Goal: Task Accomplishment & Management: Use online tool/utility

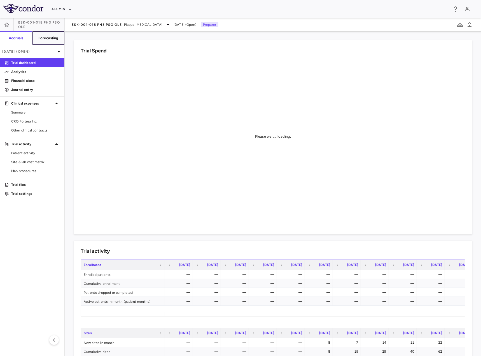
click at [46, 32] on button "Forecasting" at bounding box center [48, 37] width 32 height 13
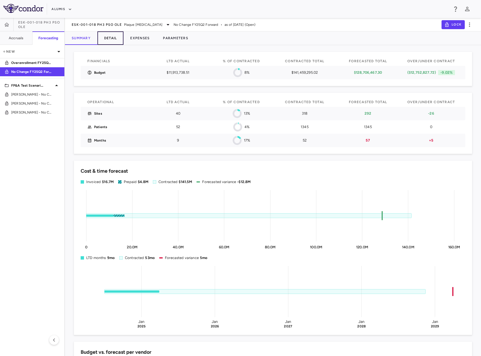
click at [116, 42] on button "Detail" at bounding box center [110, 37] width 26 height 13
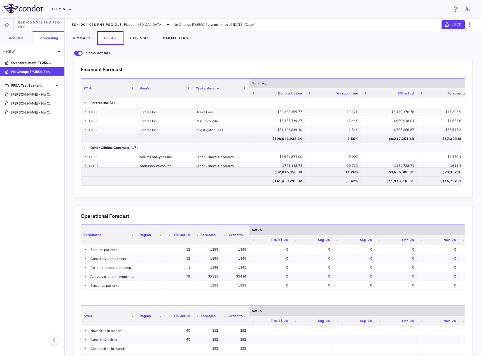
click at [116, 42] on button "Detail" at bounding box center [110, 37] width 26 height 13
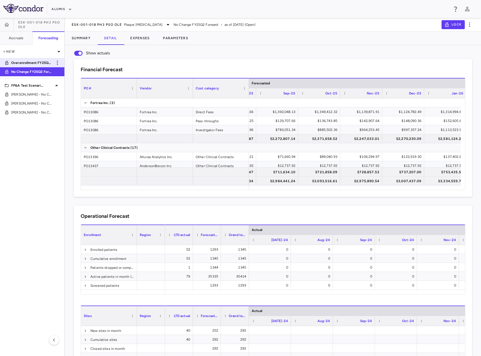
click at [36, 61] on p "Overenrollment FY25Q2 Forward" at bounding box center [31, 62] width 41 height 5
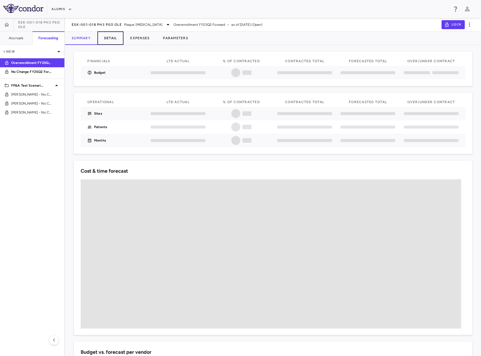
click at [116, 38] on button "Detail" at bounding box center [110, 37] width 26 height 13
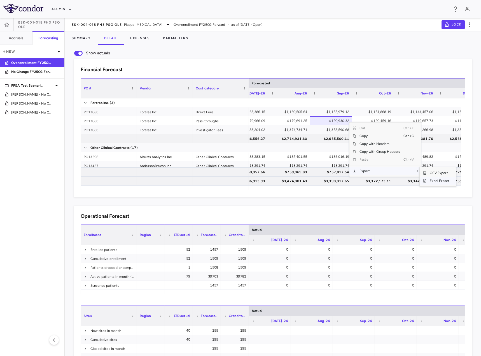
click at [435, 181] on span "Excel Export" at bounding box center [439, 181] width 26 height 8
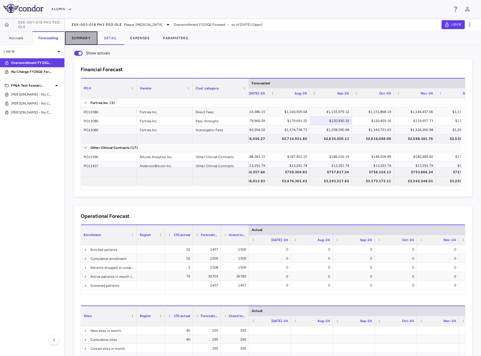
click at [92, 37] on button "Summary" at bounding box center [81, 37] width 32 height 13
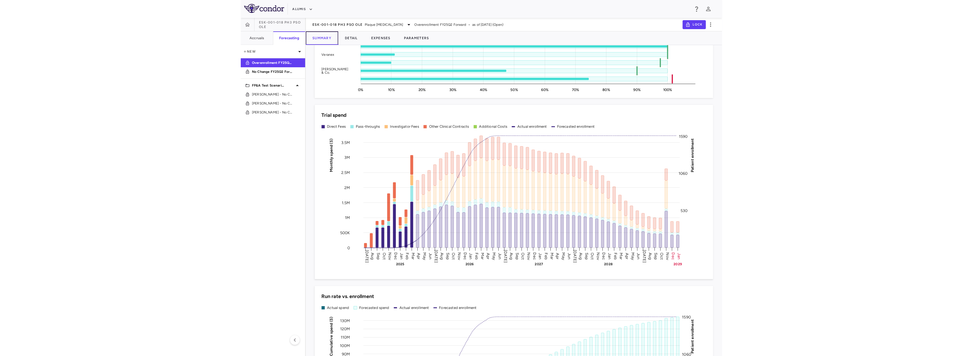
scroll to position [417, 0]
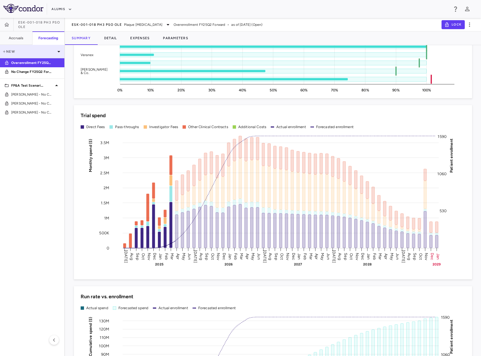
click at [10, 51] on p "New" at bounding box center [28, 51] width 53 height 5
click at [17, 62] on div "New folder" at bounding box center [13, 63] width 19 height 5
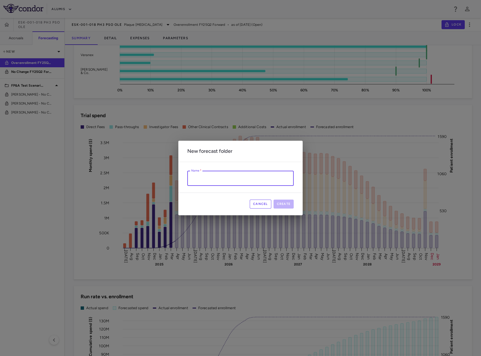
click at [239, 185] on input "Name   *" at bounding box center [240, 178] width 106 height 15
type input "*****"
click at [287, 203] on button "Create" at bounding box center [283, 203] width 20 height 9
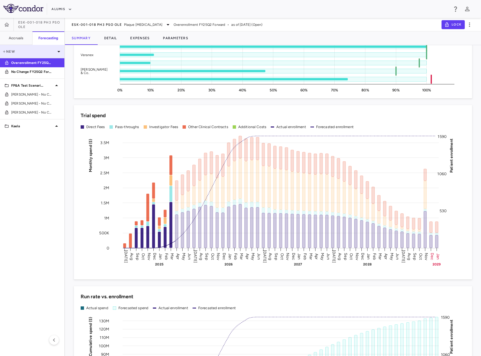
click at [13, 51] on p "New" at bounding box center [28, 51] width 53 height 5
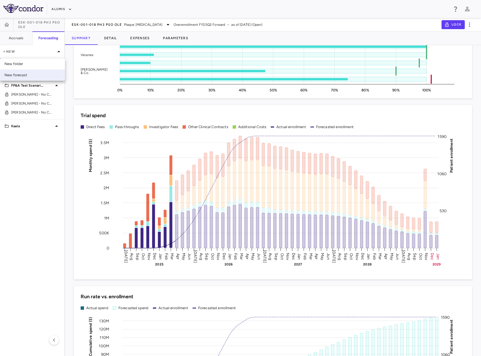
click at [18, 73] on div "New forecast" at bounding box center [15, 75] width 23 height 5
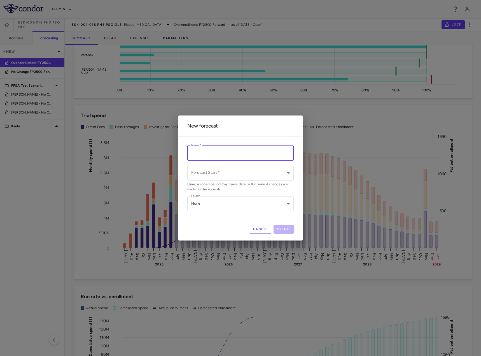
click at [214, 160] on input "Name   *" at bounding box center [240, 153] width 106 height 15
click at [256, 223] on div "Cancel Create" at bounding box center [240, 229] width 124 height 23
click at [263, 229] on button "Cancel" at bounding box center [261, 229] width 22 height 9
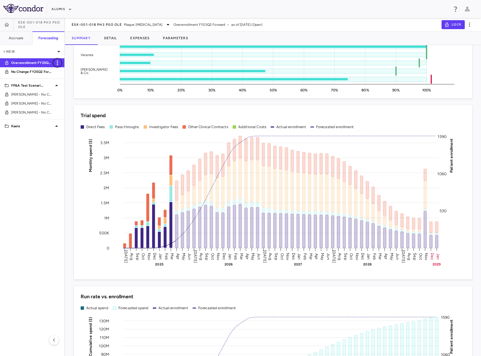
click at [57, 63] on icon "button" at bounding box center [57, 62] width 7 height 7
click at [69, 78] on div "Duplicate" at bounding box center [65, 77] width 25 height 10
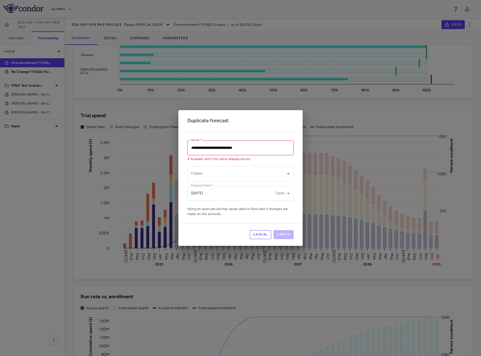
click at [193, 149] on input "**********" at bounding box center [240, 147] width 106 height 15
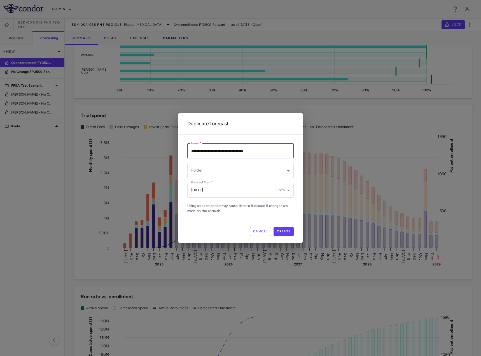
click at [249, 149] on input "**********" at bounding box center [240, 150] width 106 height 15
type input "**********"
click at [258, 174] on body "Skip to sidebar Skip to main content Alumis ESK-001-018 Ph3 PsO OLE Accruals Fo…" at bounding box center [240, 178] width 481 height 356
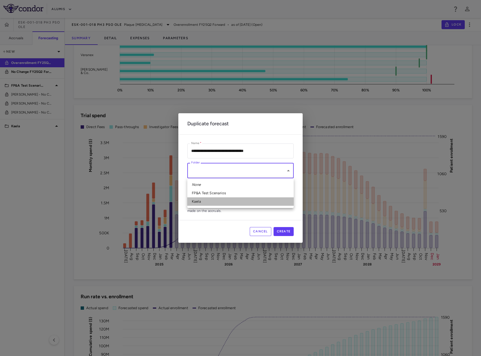
click at [238, 202] on li "Kaela" at bounding box center [240, 201] width 106 height 8
type input "**********"
click at [252, 193] on body "Skip to sidebar Skip to main content Alumis ESK-001-018 Ph3 PsO OLE Accruals Fo…" at bounding box center [240, 178] width 481 height 356
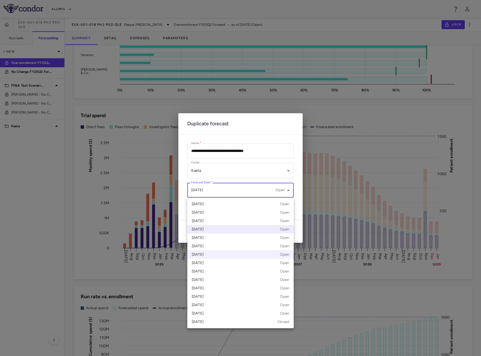
click at [212, 230] on div "Jun 2025 Open" at bounding box center [240, 228] width 97 height 5
type input "**********"
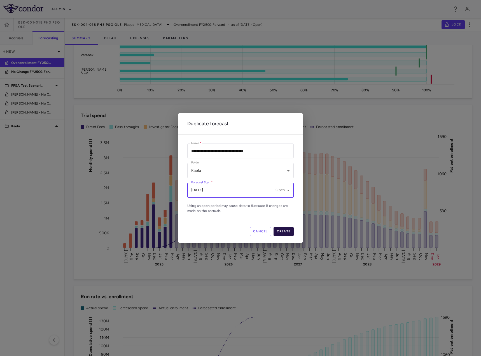
click at [283, 229] on button "Create" at bounding box center [283, 231] width 20 height 9
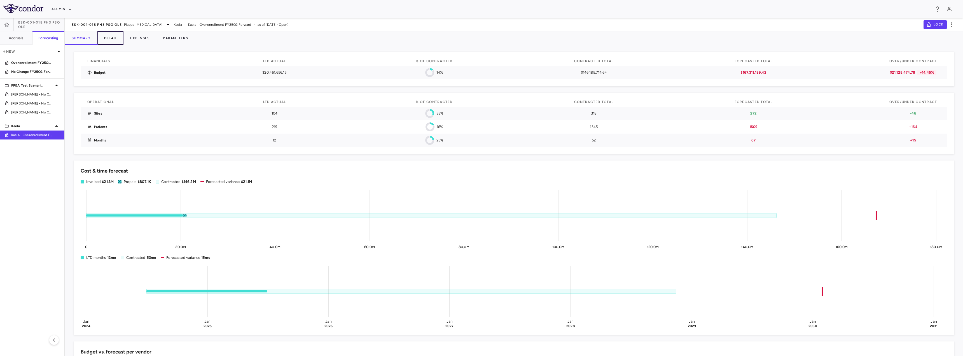
click at [118, 38] on button "Detail" at bounding box center [110, 37] width 26 height 13
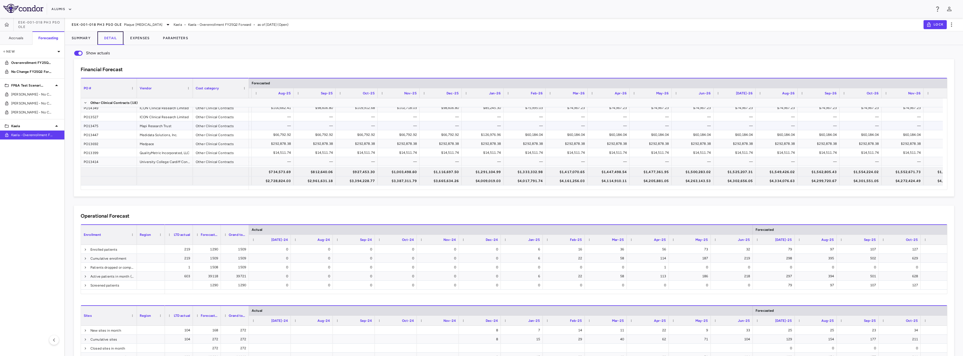
scroll to position [94, 0]
click at [142, 38] on button "Expenses" at bounding box center [139, 37] width 33 height 13
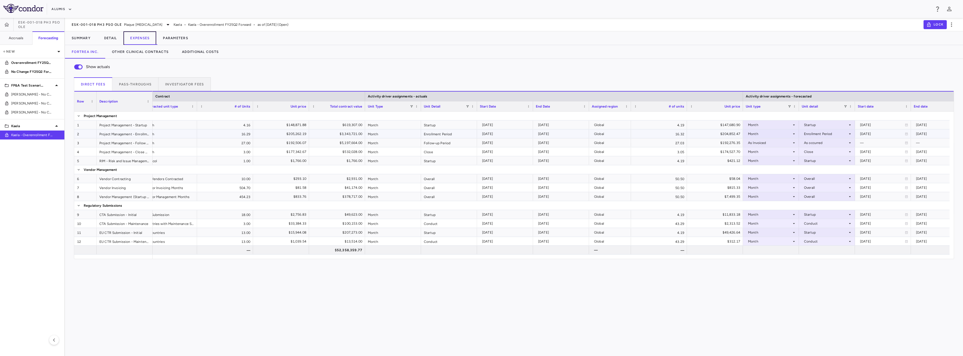
scroll to position [0, 187]
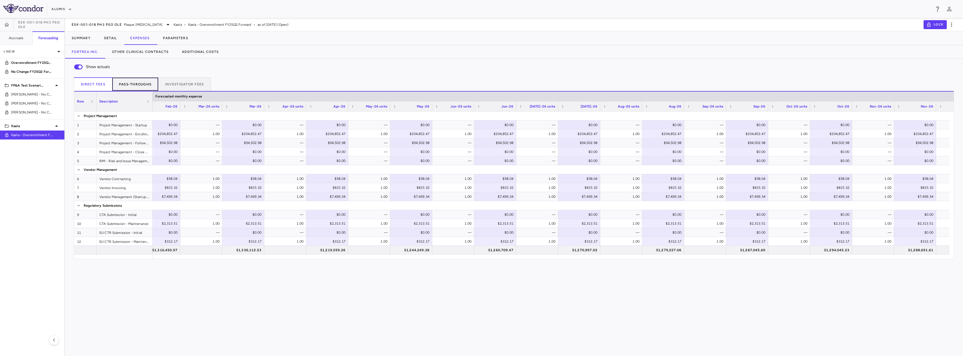
click at [145, 84] on button "Pass-throughs" at bounding box center [135, 83] width 46 height 13
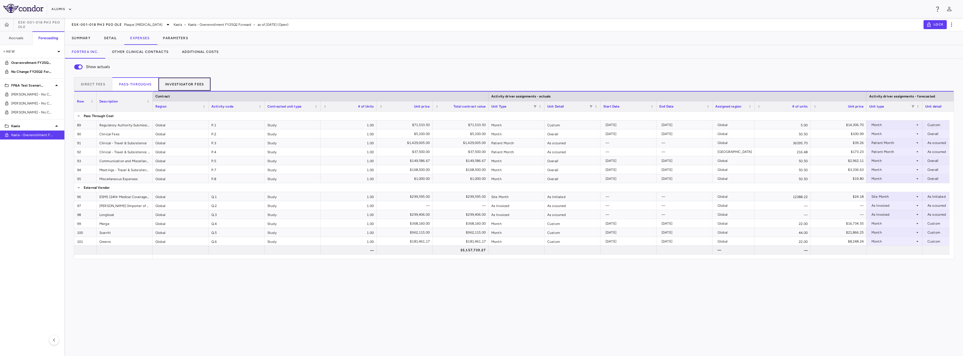
click at [181, 84] on button "Investigator Fees" at bounding box center [184, 83] width 52 height 13
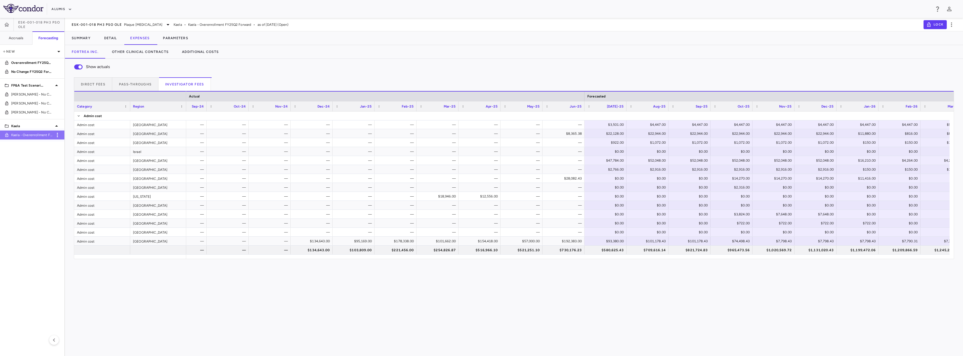
click at [39, 135] on span "Kaela - Overenrollment FY25Q2 Forward" at bounding box center [31, 134] width 41 height 5
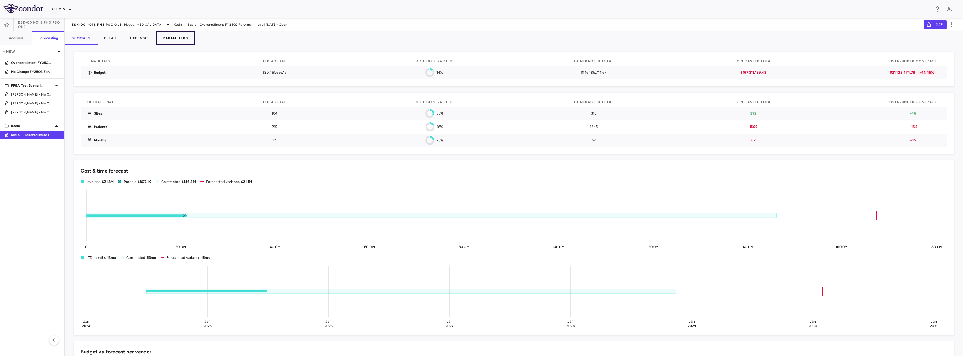
click at [173, 39] on button "Parameters" at bounding box center [175, 37] width 39 height 13
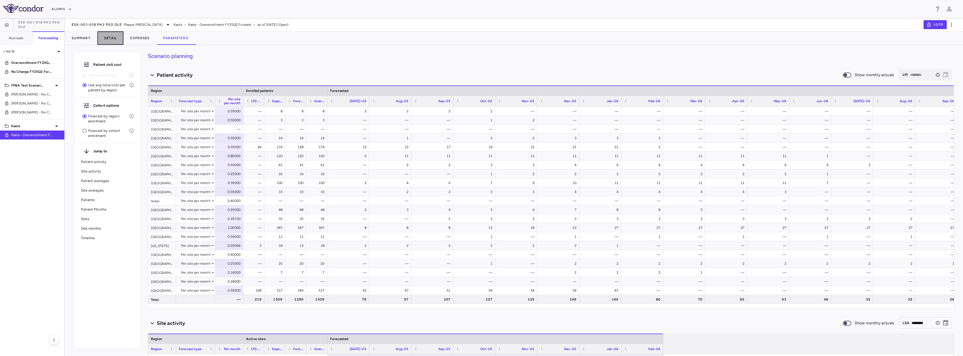
click at [116, 38] on button "Detail" at bounding box center [110, 37] width 26 height 13
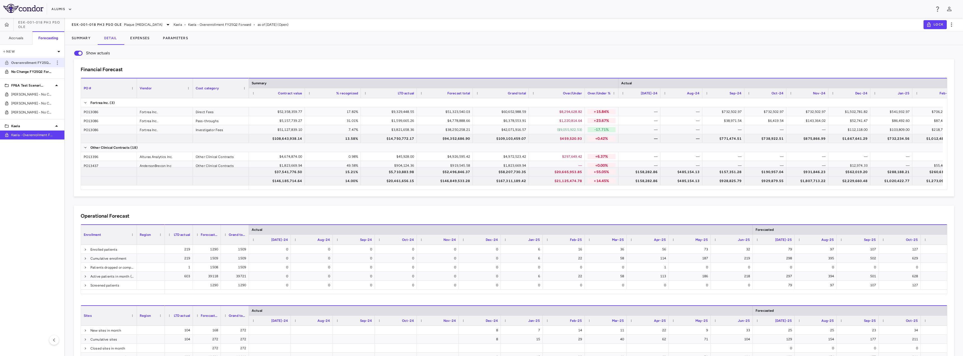
click at [41, 64] on p "Overenrollment FY25Q2 Forward" at bounding box center [31, 62] width 41 height 5
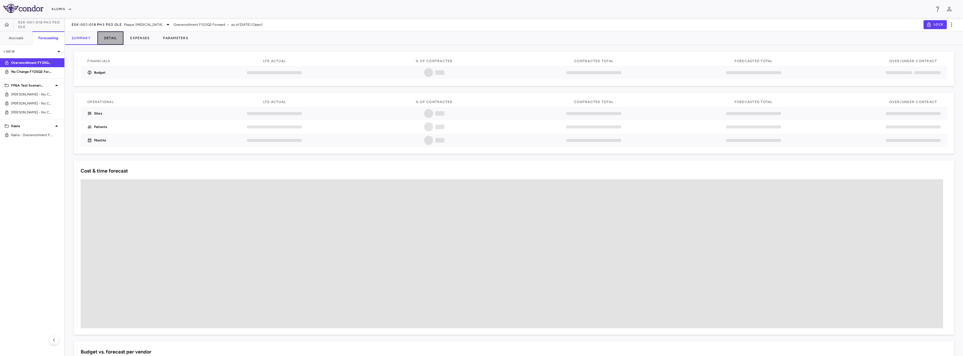
click at [113, 43] on button "Detail" at bounding box center [110, 37] width 26 height 13
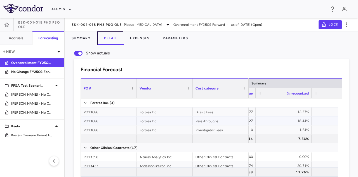
scroll to position [0, 51]
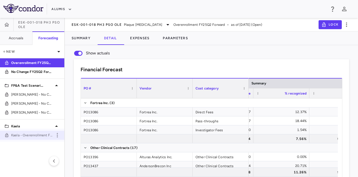
click at [35, 135] on span "Kaela - Overenrollment FY25Q2 Forward" at bounding box center [31, 134] width 41 height 5
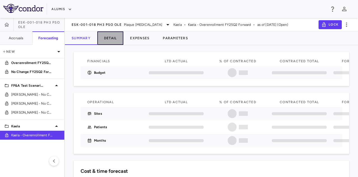
click at [107, 40] on button "Detail" at bounding box center [110, 37] width 26 height 13
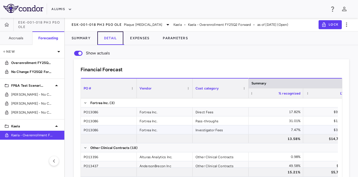
scroll to position [0, 82]
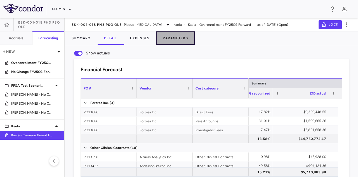
click at [179, 39] on button "Parameters" at bounding box center [175, 37] width 39 height 13
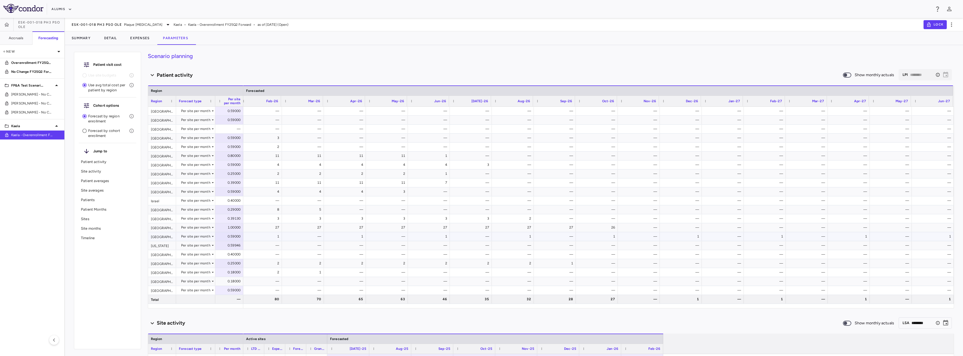
click at [481, 237] on div "1" at bounding box center [682, 236] width 34 height 9
click at [481, 74] on div "​ LPI ******** ​" at bounding box center [925, 74] width 53 height 11
click at [481, 74] on icon "Select the month to which you want to forecast patients. This does not affect t…" at bounding box center [938, 75] width 4 height 4
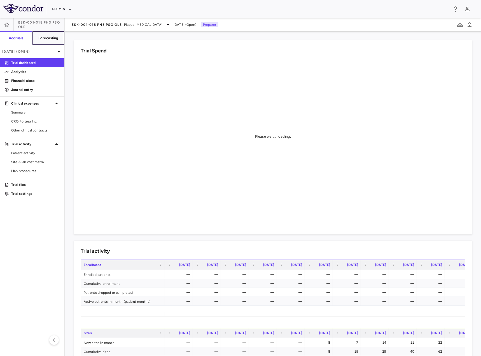
click at [47, 39] on h6 "Forecasting" at bounding box center [48, 38] width 20 height 5
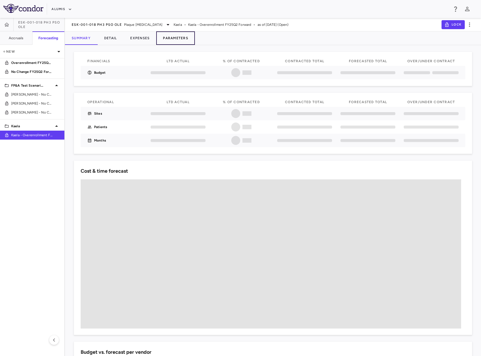
click at [176, 38] on button "Parameters" at bounding box center [175, 37] width 39 height 13
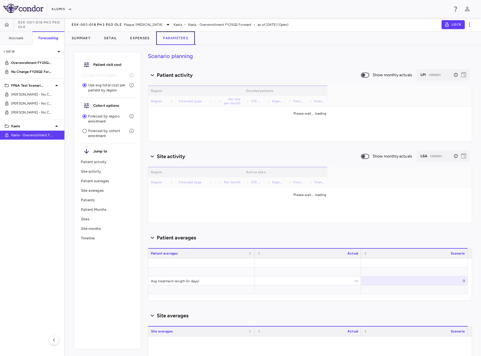
type input "********"
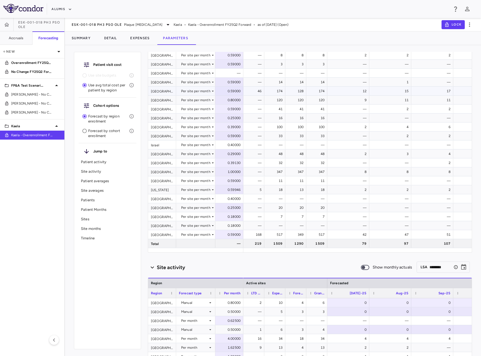
scroll to position [56, 0]
click at [114, 162] on p "Patient activity" at bounding box center [107, 161] width 53 height 5
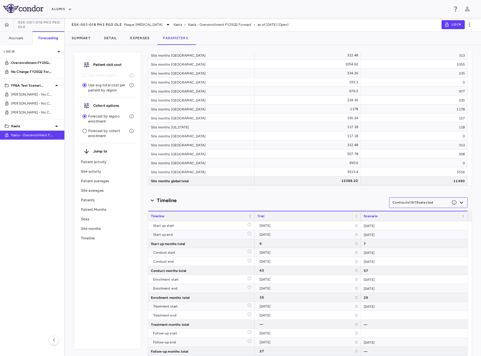
scroll to position [3520, 0]
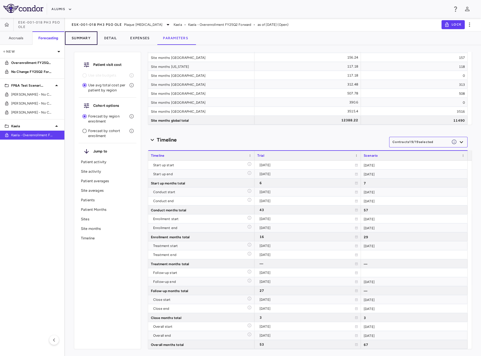
click at [85, 37] on button "Summary" at bounding box center [81, 37] width 32 height 13
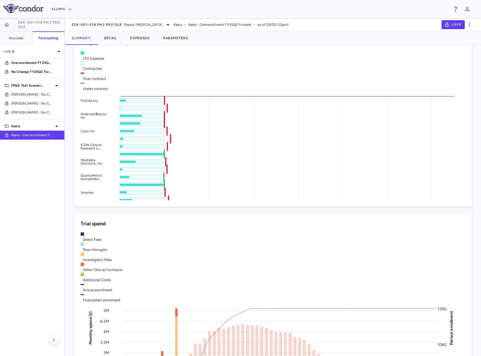
scroll to position [364, 0]
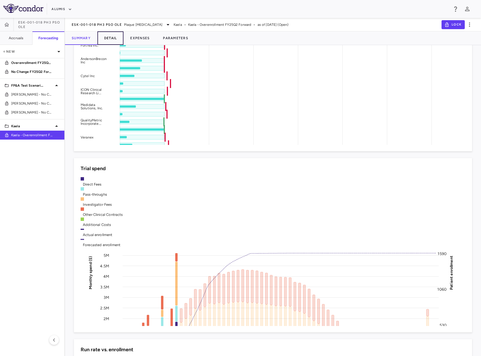
click at [114, 38] on button "Detail" at bounding box center [110, 37] width 26 height 13
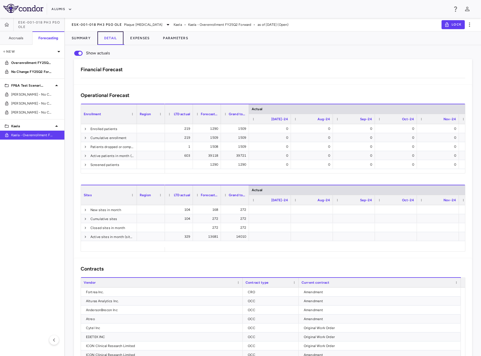
scroll to position [0, 53]
click at [137, 40] on button "Expenses" at bounding box center [139, 37] width 33 height 13
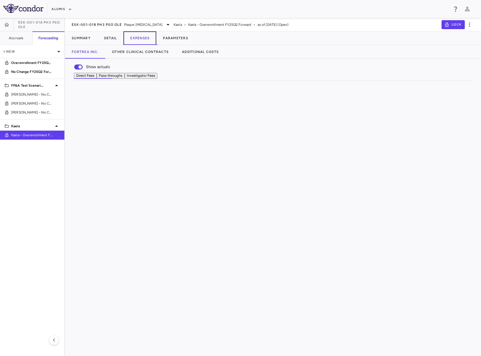
scroll to position [0, 125]
click at [291, 167] on div "[DATE]" at bounding box center [273, 162] width 45 height 9
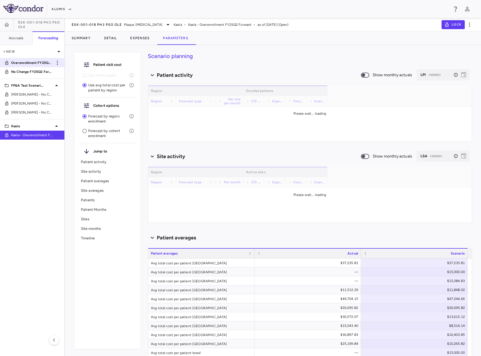
click at [25, 63] on p "Overenrollment FY25Q2 Forward" at bounding box center [31, 62] width 41 height 5
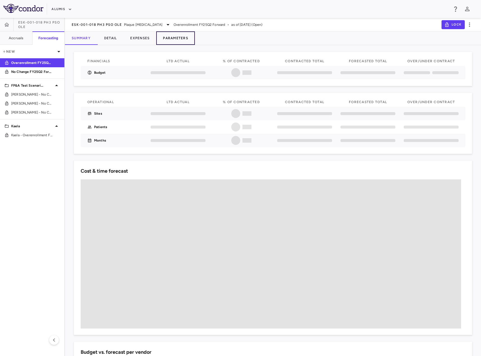
click at [183, 39] on button "Parameters" at bounding box center [175, 37] width 39 height 13
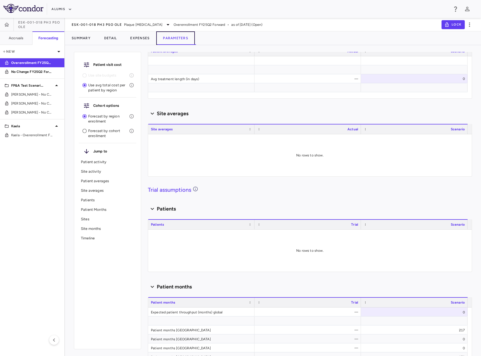
type input "********"
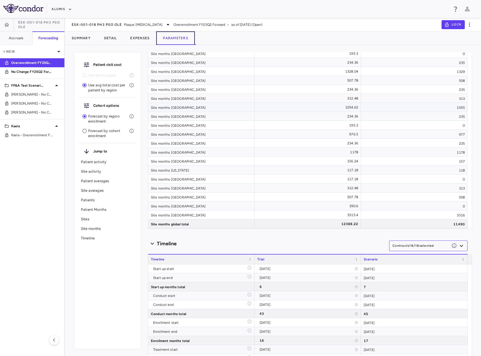
scroll to position [3520, 0]
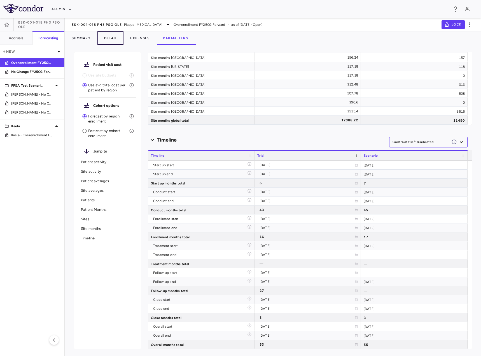
click at [114, 41] on button "Detail" at bounding box center [110, 37] width 26 height 13
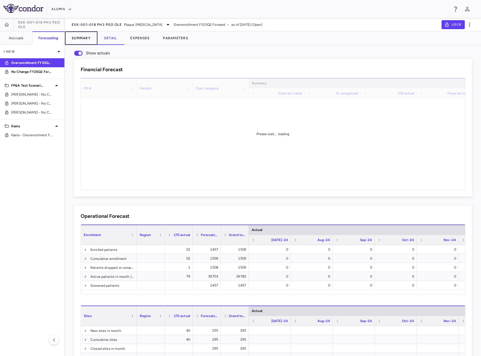
click at [84, 37] on button "Summary" at bounding box center [81, 37] width 32 height 13
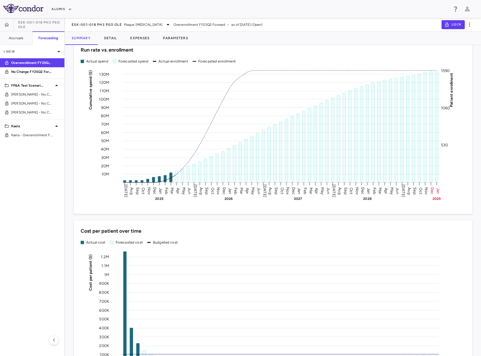
scroll to position [674, 0]
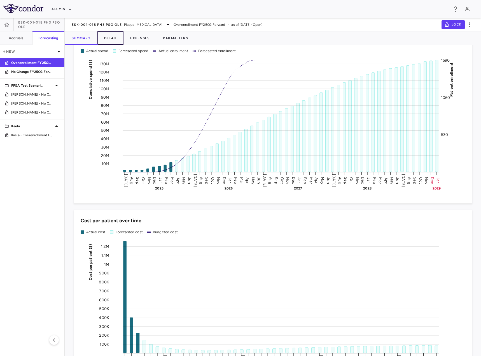
click at [114, 41] on button "Detail" at bounding box center [110, 37] width 26 height 13
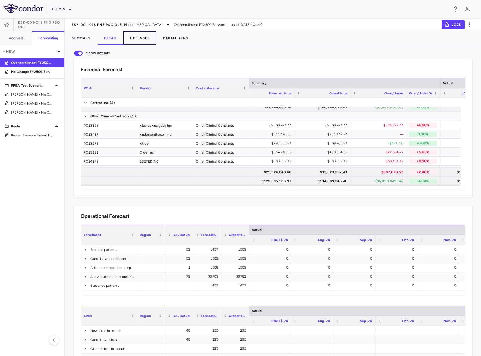
click at [147, 38] on button "Expenses" at bounding box center [139, 37] width 33 height 13
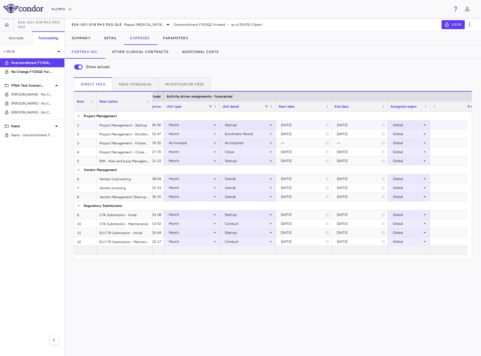
click at [306, 127] on div "[DATE]" at bounding box center [303, 124] width 45 height 9
click at [135, 81] on button "Pass-throughs" at bounding box center [135, 83] width 46 height 13
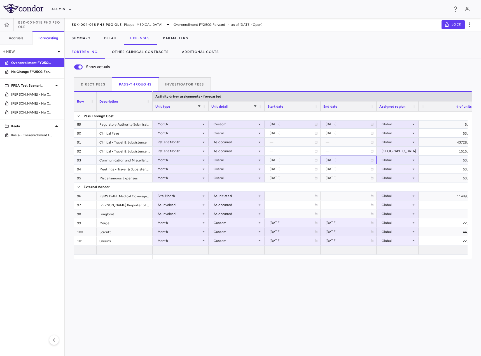
click at [343, 163] on div "[DATE]" at bounding box center [348, 159] width 45 height 9
drag, startPoint x: 343, startPoint y: 163, endPoint x: 211, endPoint y: 88, distance: 152.1
click at [211, 88] on div "Show actuals Direct Fees Pass-throughs Investigator Fees Service Category Drag …" at bounding box center [273, 159] width 416 height 200
click at [191, 86] on button "Investigator Fees" at bounding box center [184, 83] width 52 height 13
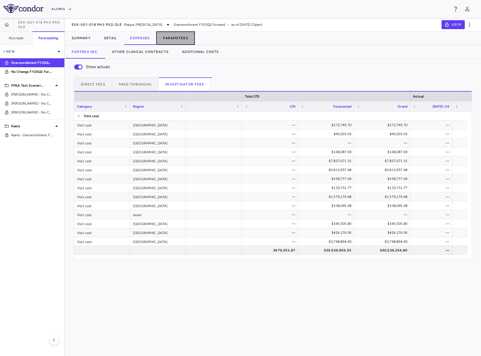
click at [171, 39] on button "Parameters" at bounding box center [175, 37] width 39 height 13
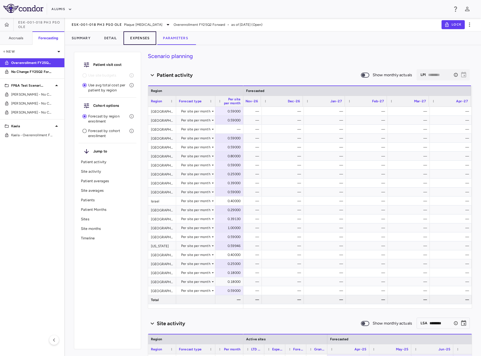
click at [146, 39] on button "Expenses" at bounding box center [139, 37] width 33 height 13
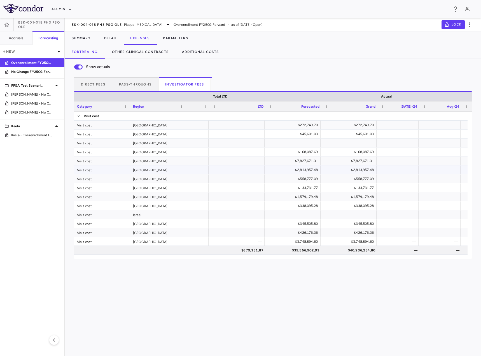
scroll to position [0, 34]
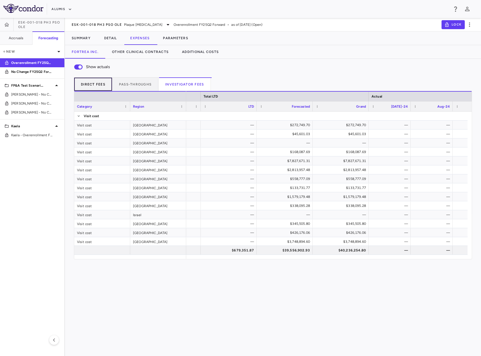
click at [91, 87] on button "Direct Fees" at bounding box center [93, 83] width 38 height 13
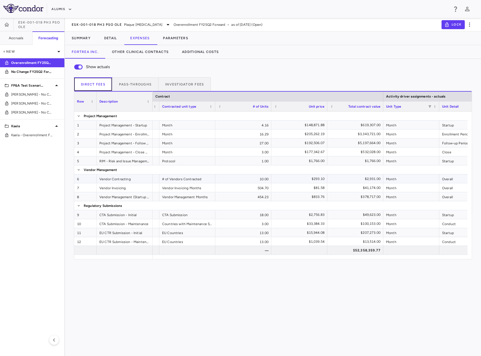
scroll to position [0, 121]
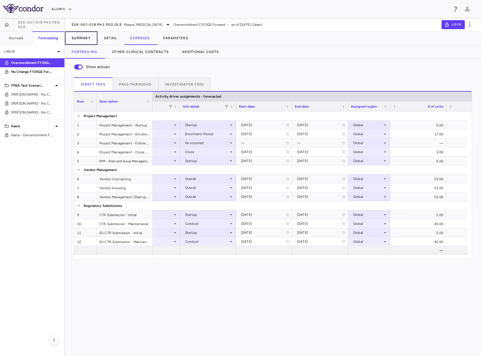
click at [85, 37] on button "Summary" at bounding box center [81, 37] width 32 height 13
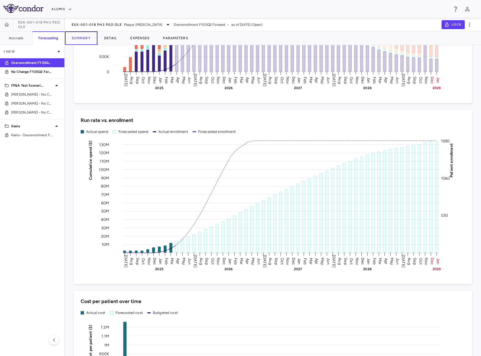
scroll to position [597, 0]
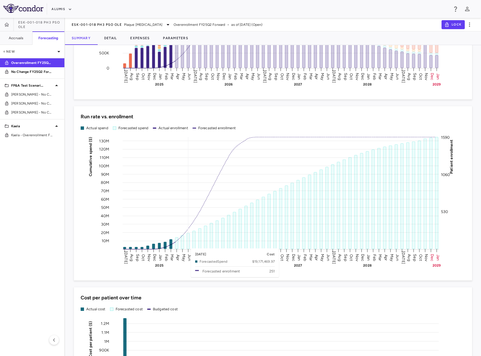
click at [189, 245] on rect at bounding box center [281, 193] width 316 height 112
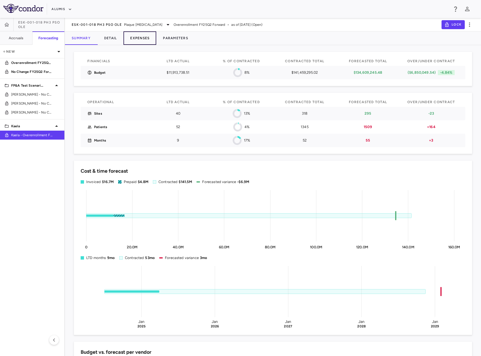
click at [141, 39] on button "Expenses" at bounding box center [139, 37] width 33 height 13
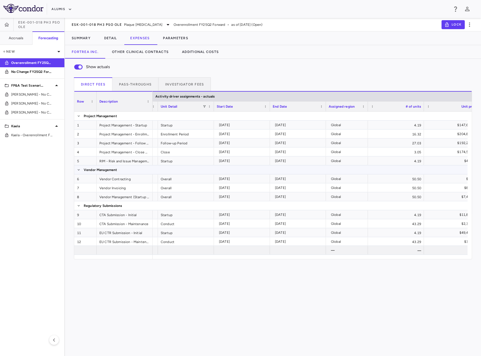
scroll to position [0, 418]
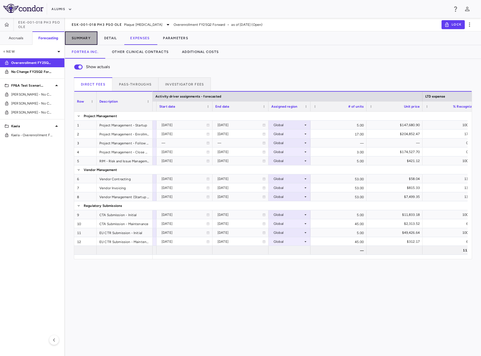
click at [86, 43] on button "Summary" at bounding box center [81, 37] width 32 height 13
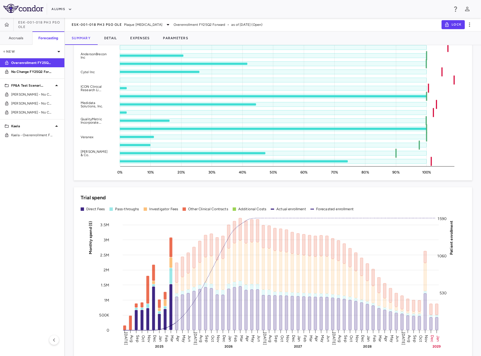
click at [30, 142] on aside "ESK-001-018 Ph3 PsO OLE Accruals Forecasting New Overenrollment FY25Q2 Forward …" at bounding box center [32, 187] width 65 height 338
click at [31, 136] on span "Kaela - Overenrollment FY25Q2 Forward" at bounding box center [31, 134] width 41 height 5
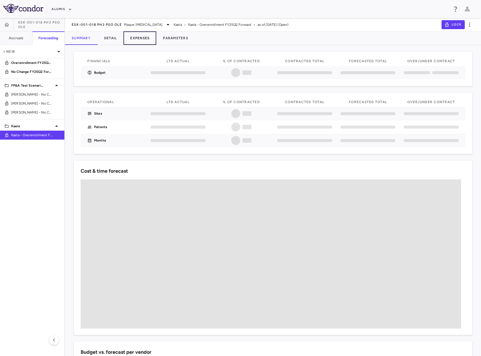
click at [148, 39] on button "Expenses" at bounding box center [139, 37] width 33 height 13
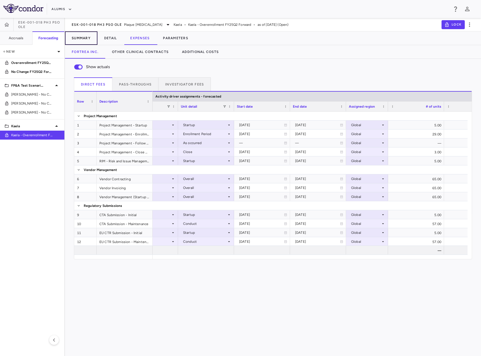
click at [88, 38] on button "Summary" at bounding box center [81, 37] width 32 height 13
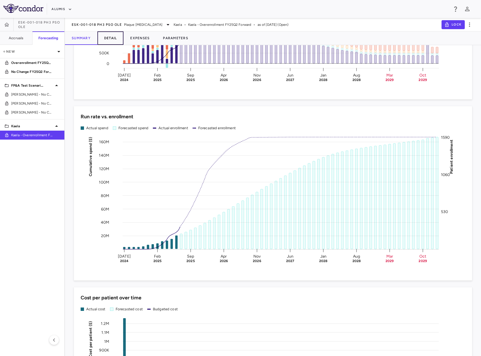
click at [113, 41] on button "Detail" at bounding box center [110, 37] width 26 height 13
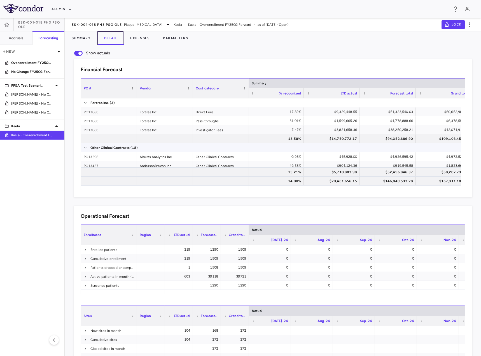
scroll to position [0, 74]
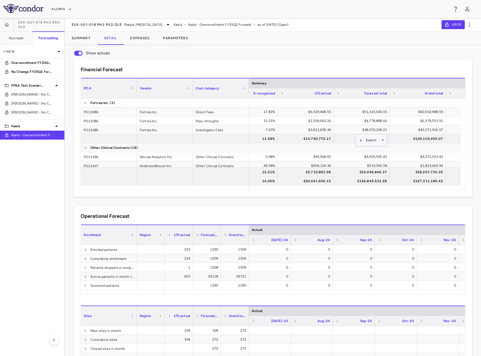
click at [369, 139] on span "Export" at bounding box center [371, 140] width 17 height 8
click at [402, 149] on span "Excel Export" at bounding box center [405, 150] width 26 height 8
